Goal: Information Seeking & Learning: Check status

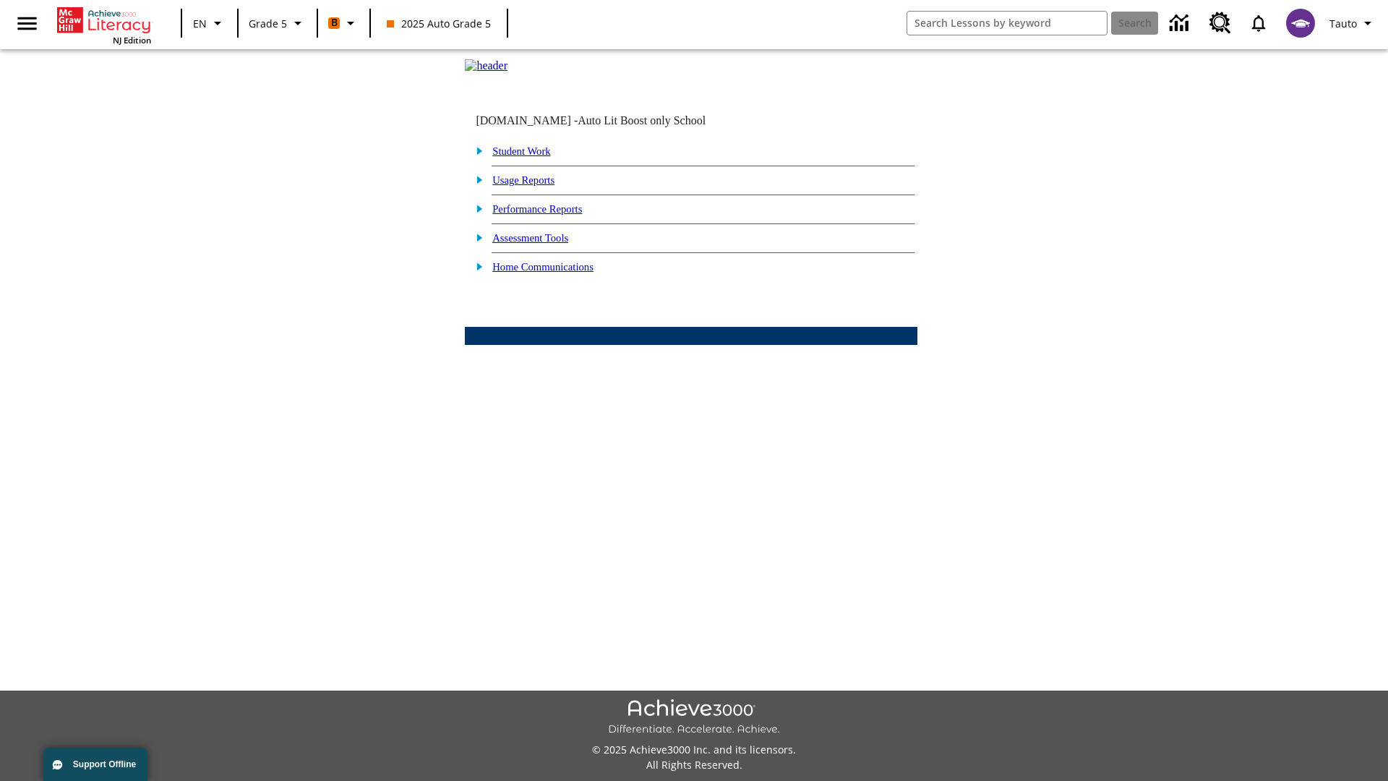
click at [553, 215] on link "Performance Reports" at bounding box center [537, 209] width 90 height 12
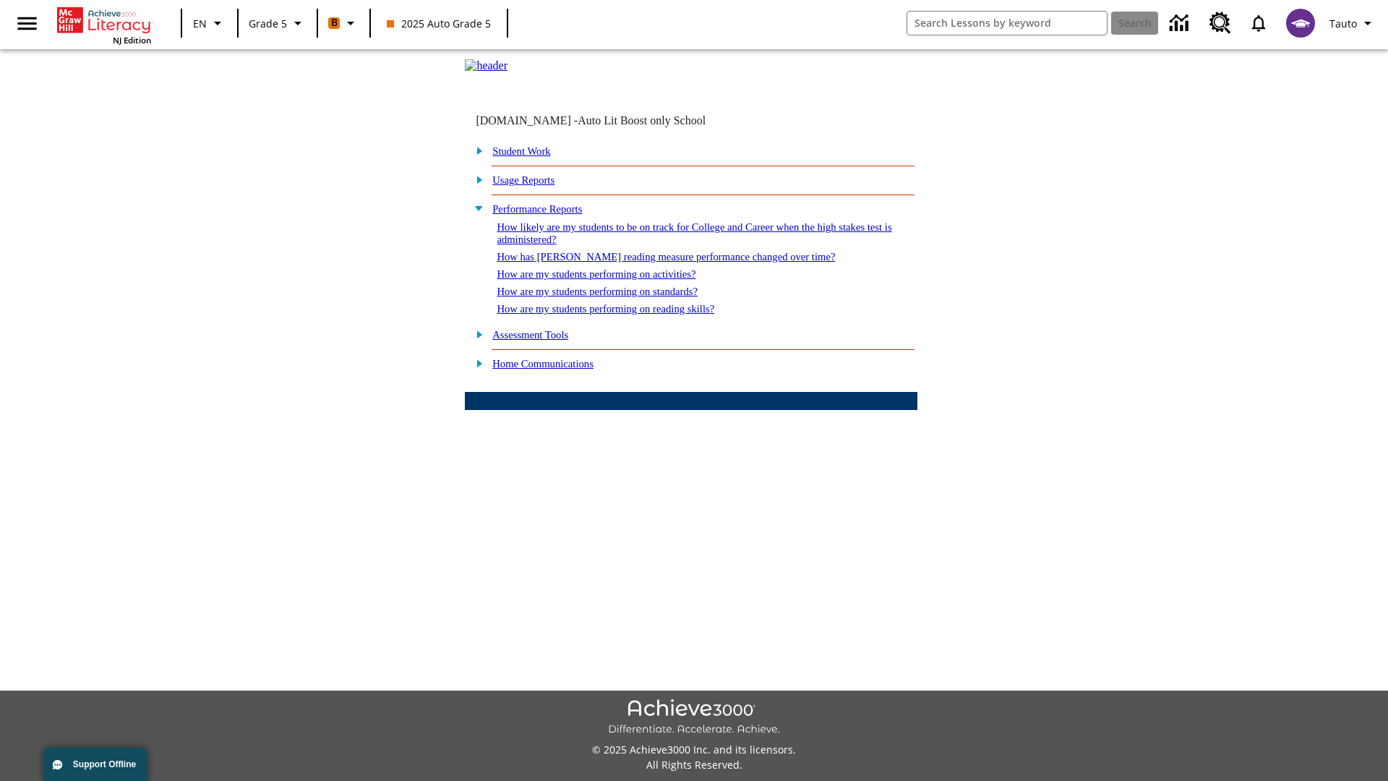
click at [612, 297] on link "How are my students performing on standards?" at bounding box center [597, 292] width 201 height 12
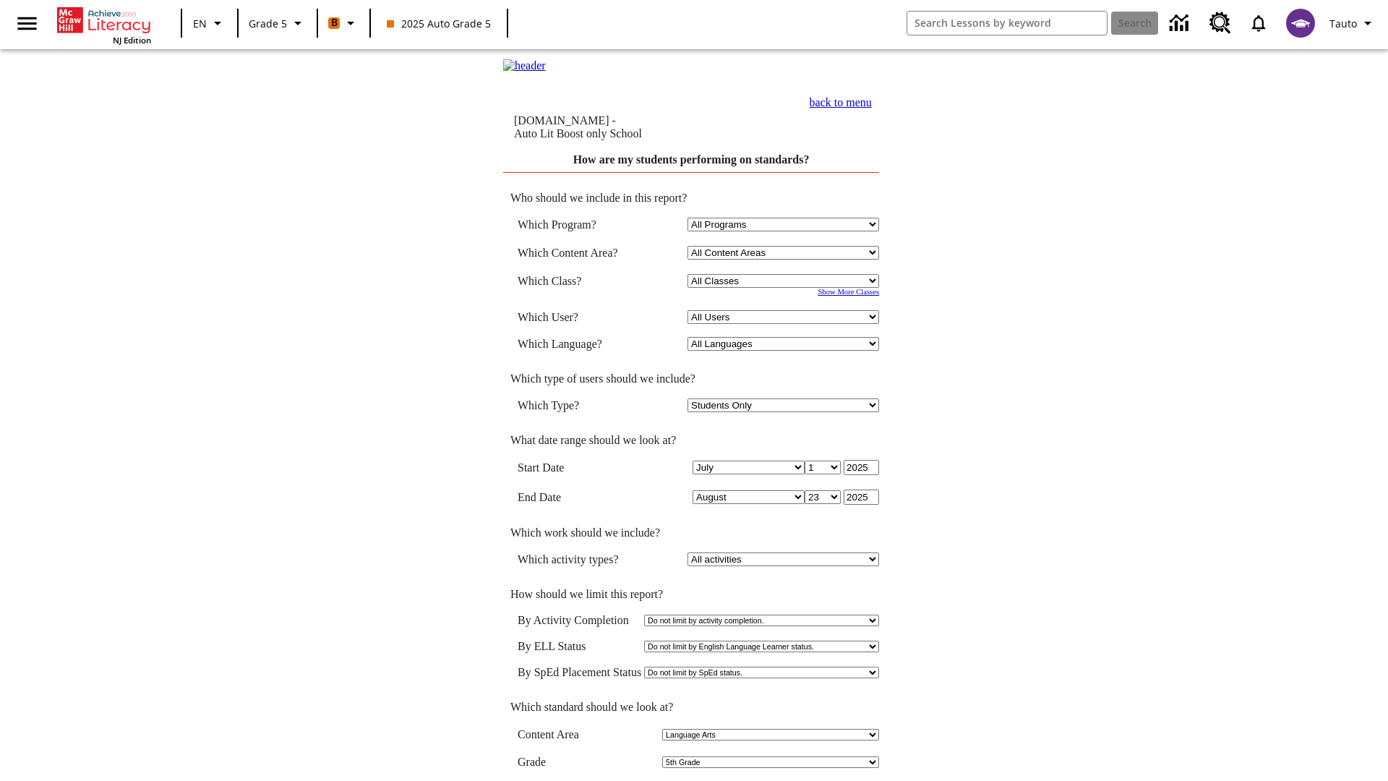
click at [785, 283] on select "Select a Class: All Classes 2025 Auto Grade 5 OL 2025 Auto Grade 6" at bounding box center [784, 281] width 192 height 14
select select "11133131"
click at [785, 320] on select "All Users Cat, Sautoen Cat, Sautoes Cat, Sautoss Donotlogin, Sautoen Twoschools…" at bounding box center [784, 317] width 192 height 14
select select "21437107"
